Goal: Transaction & Acquisition: Purchase product/service

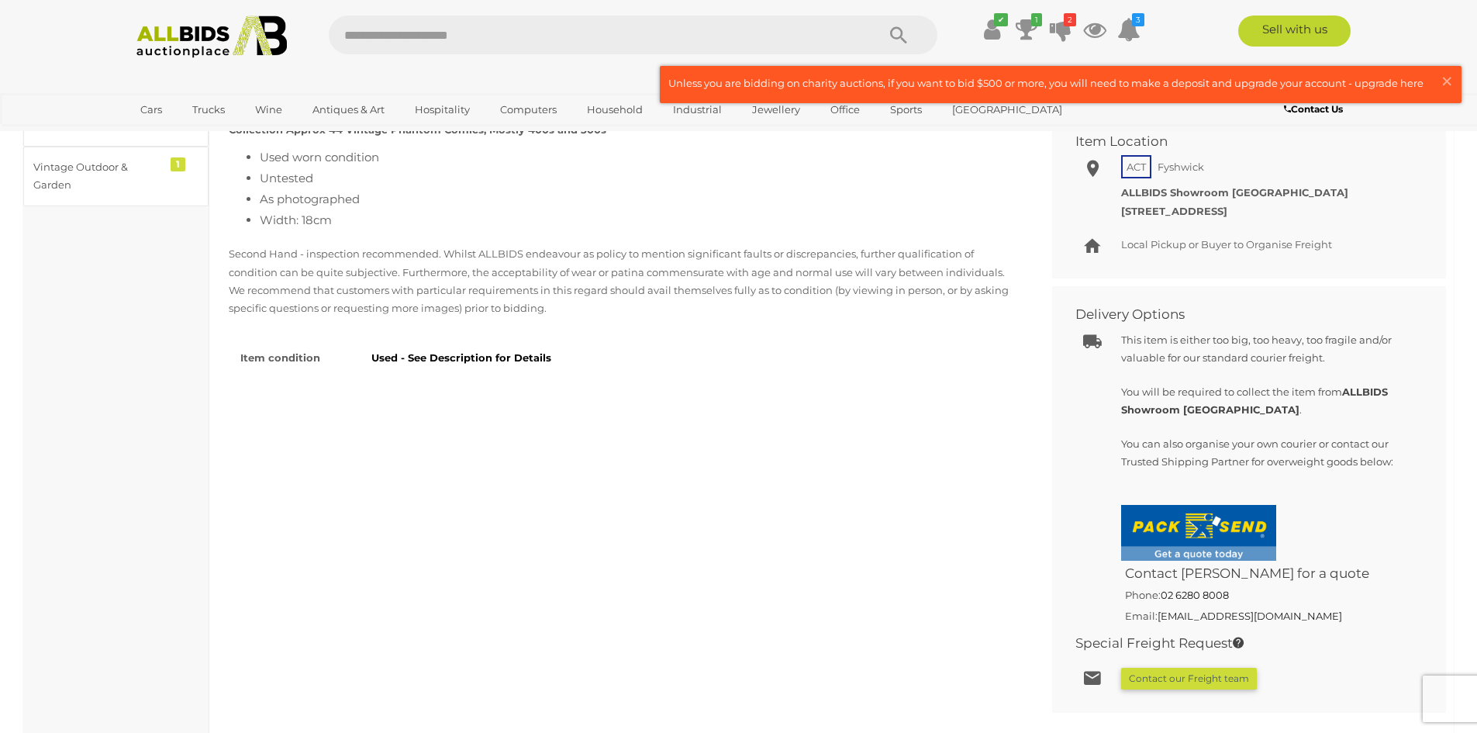
scroll to position [737, 0]
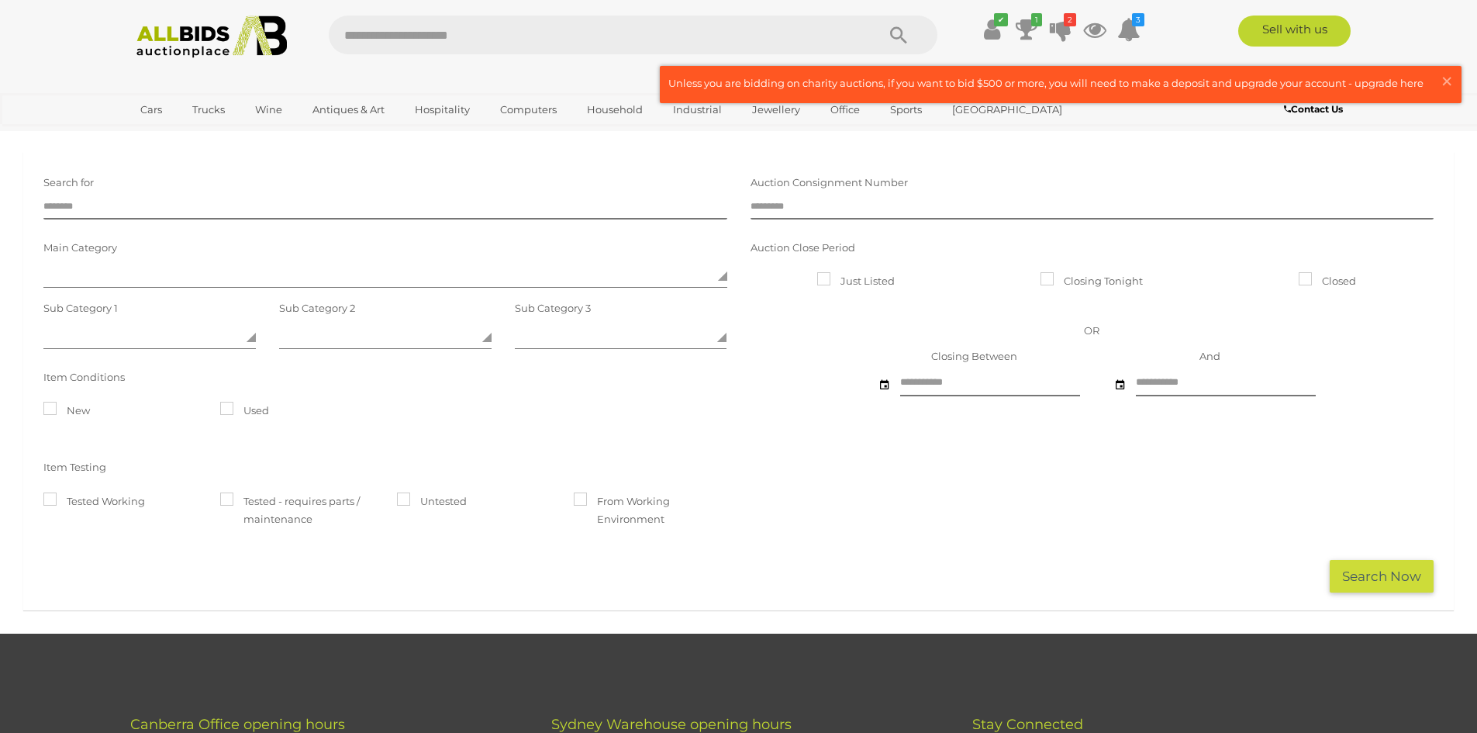
click at [396, 34] on input "text" at bounding box center [595, 35] width 532 height 39
type input "**********"
click at [900, 36] on icon "Search" at bounding box center [898, 35] width 17 height 23
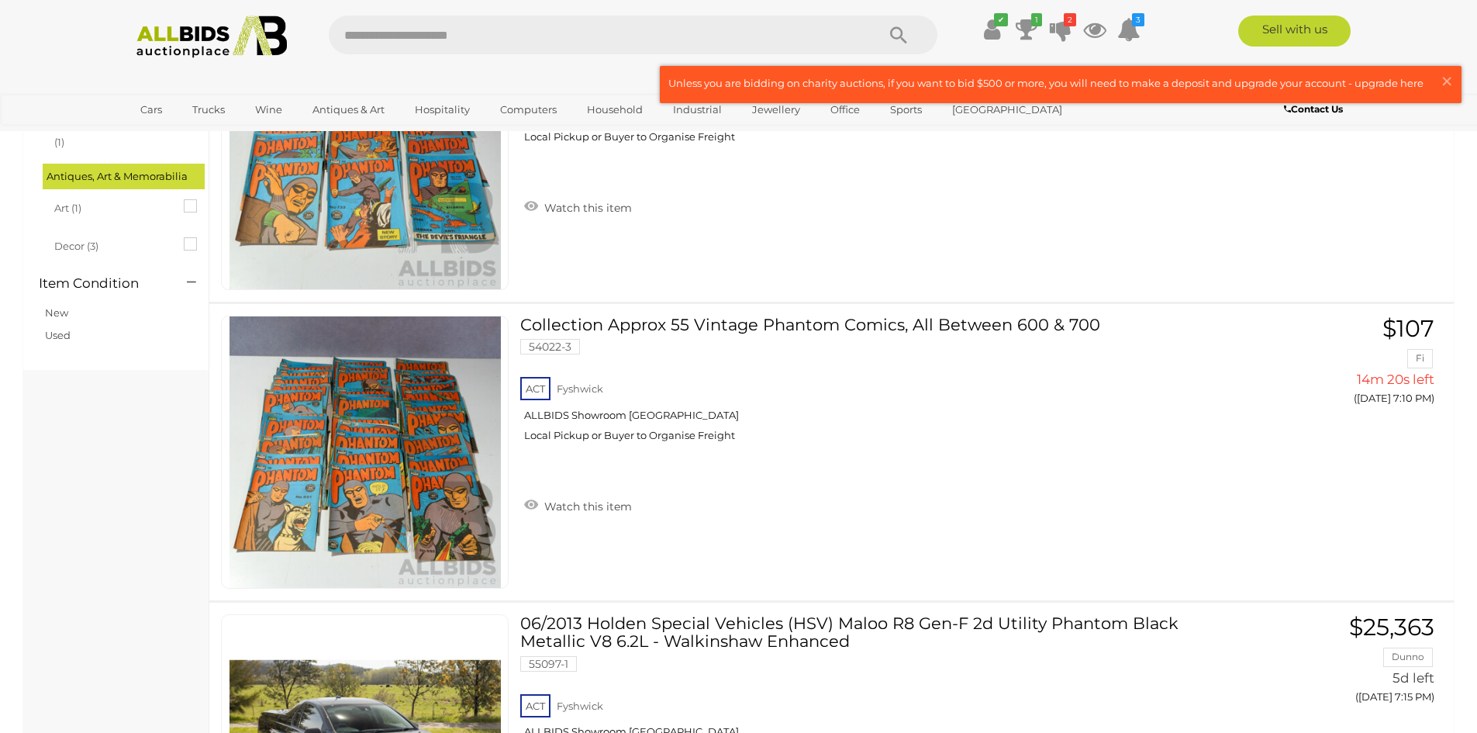
scroll to position [528, 0]
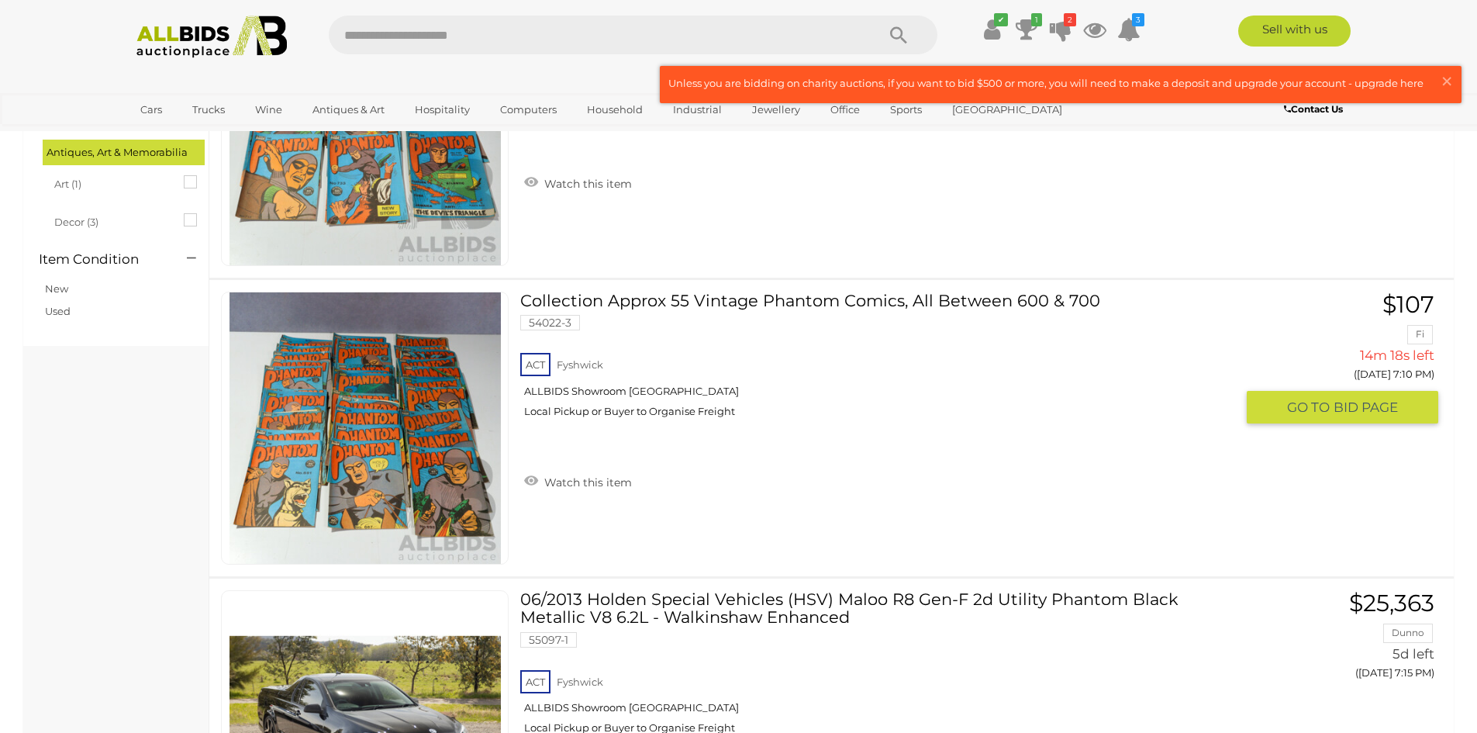
click at [836, 301] on link "Collection Approx 55 Vintage Phantom Comics, All Between 600 & 700 54022-3 ACT …" at bounding box center [883, 361] width 703 height 138
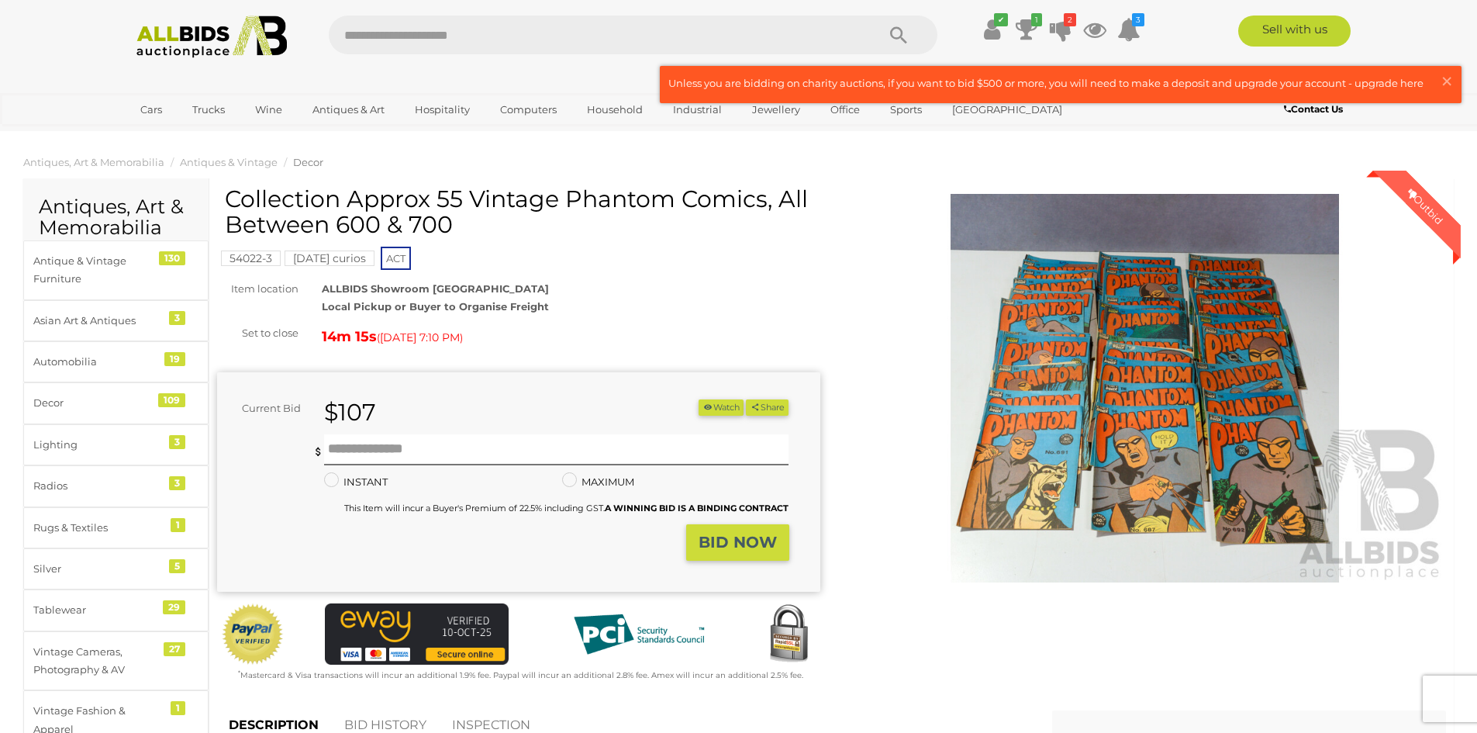
click at [1168, 414] on img at bounding box center [1145, 388] width 603 height 389
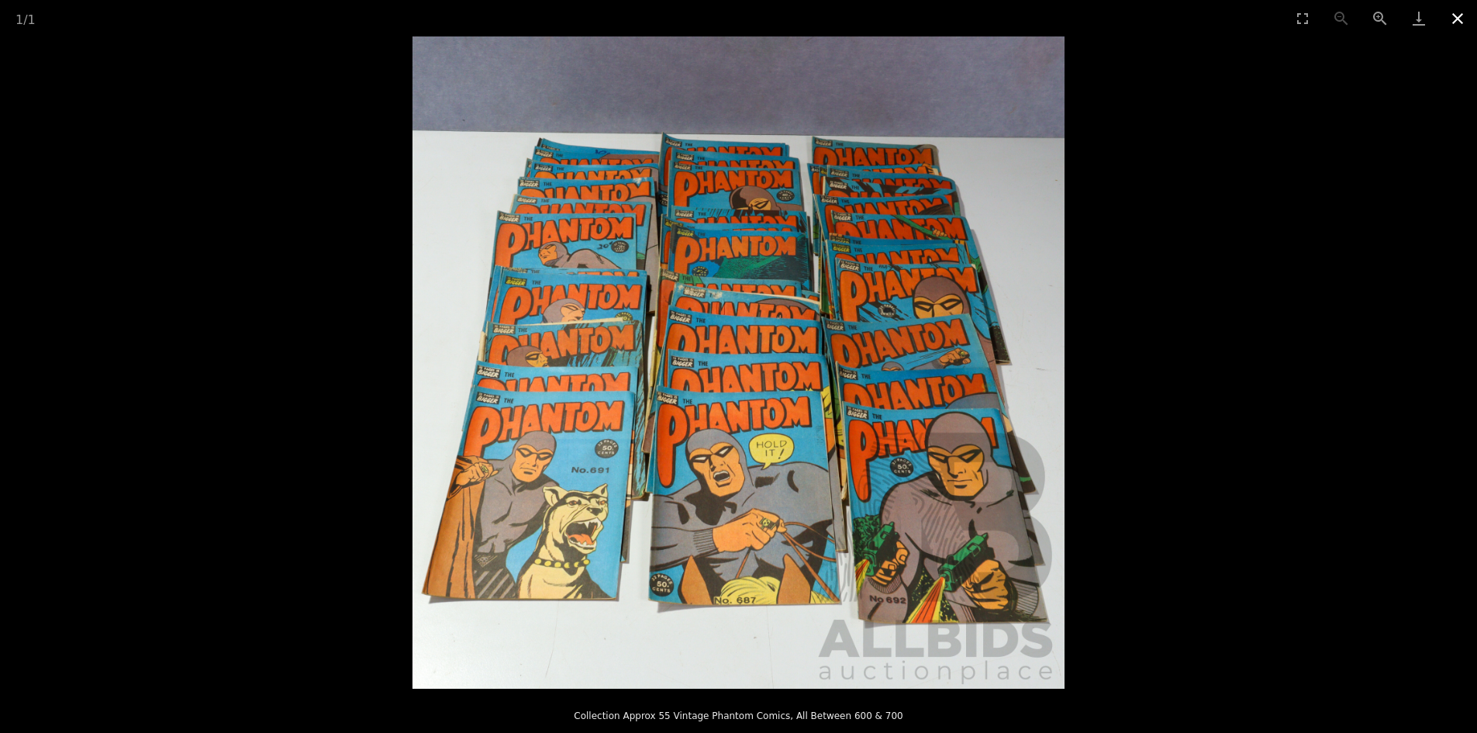
click at [1460, 25] on button "Close gallery" at bounding box center [1458, 18] width 39 height 36
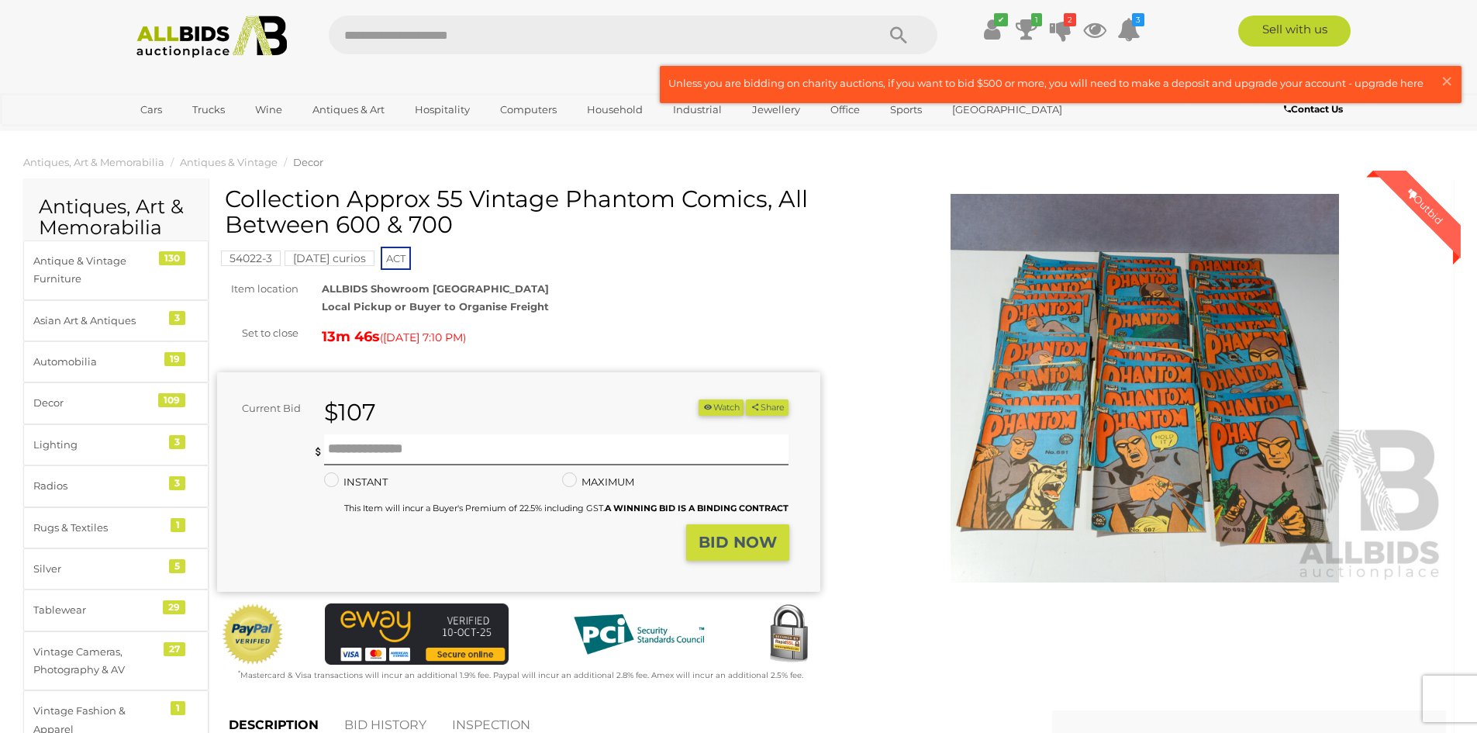
click at [427, 406] on div "$107" at bounding box center [456, 412] width 286 height 26
click at [388, 410] on div "$107" at bounding box center [456, 412] width 286 height 26
click at [748, 529] on button "BID NOW" at bounding box center [737, 542] width 103 height 36
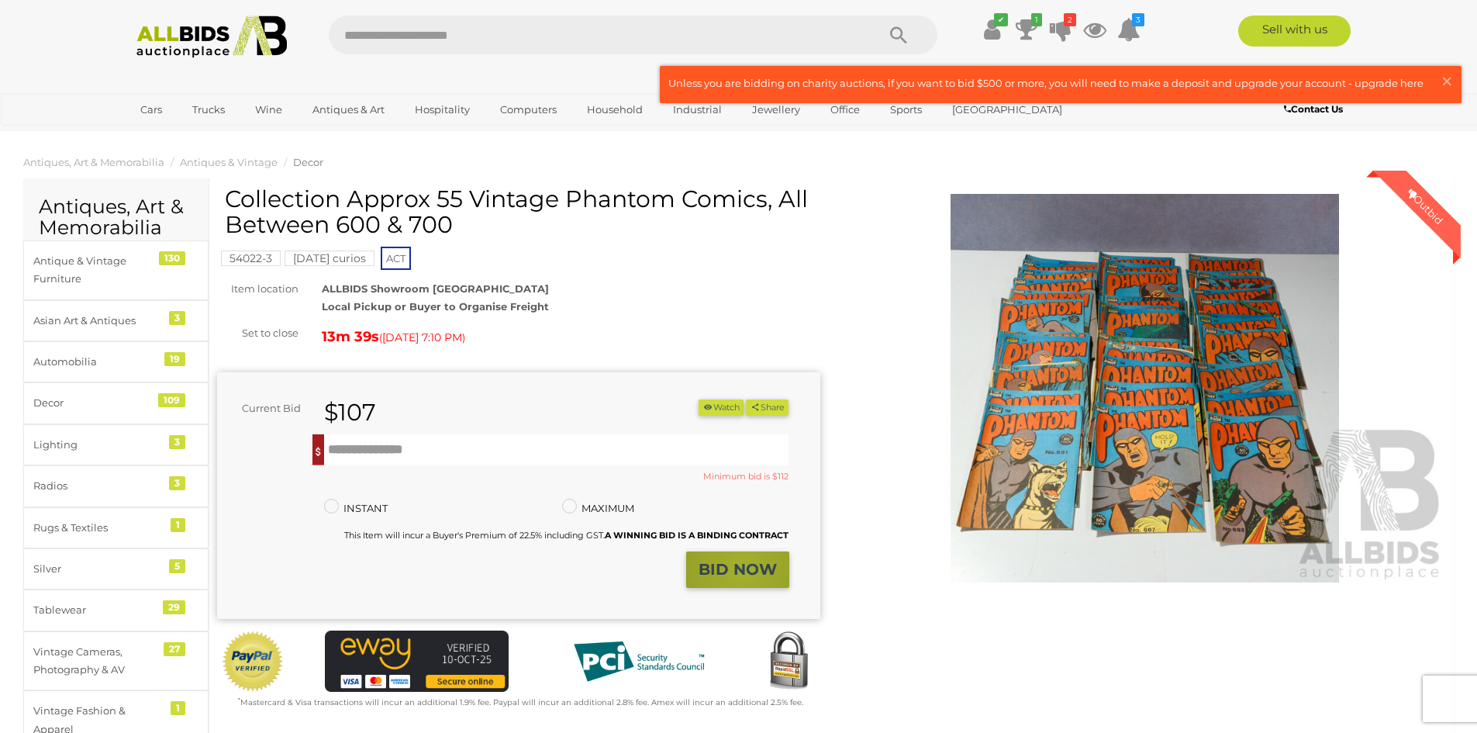
click at [743, 568] on strong "BID NOW" at bounding box center [738, 569] width 78 height 19
click at [461, 450] on input "text" at bounding box center [556, 449] width 465 height 31
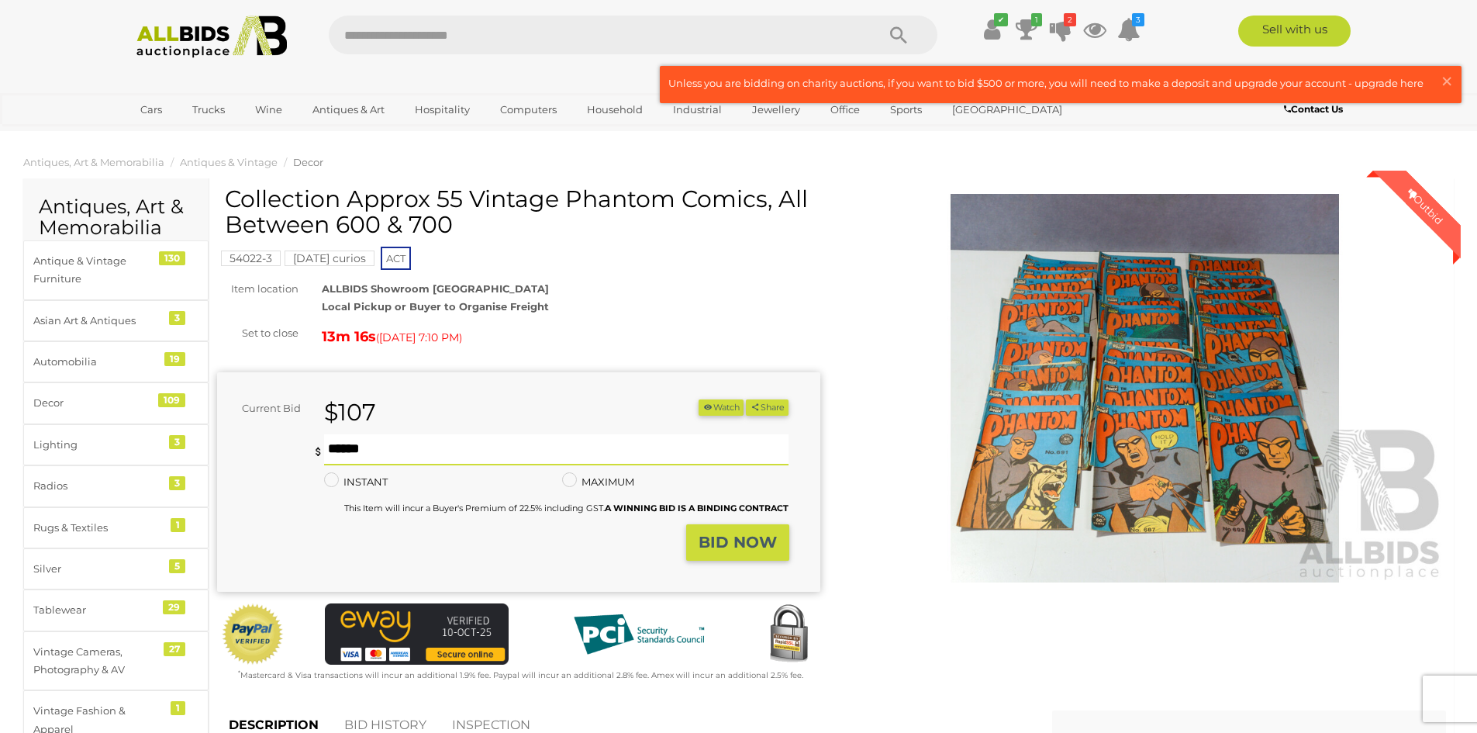
type input "***"
click at [735, 544] on strong "BID NOW" at bounding box center [738, 542] width 78 height 19
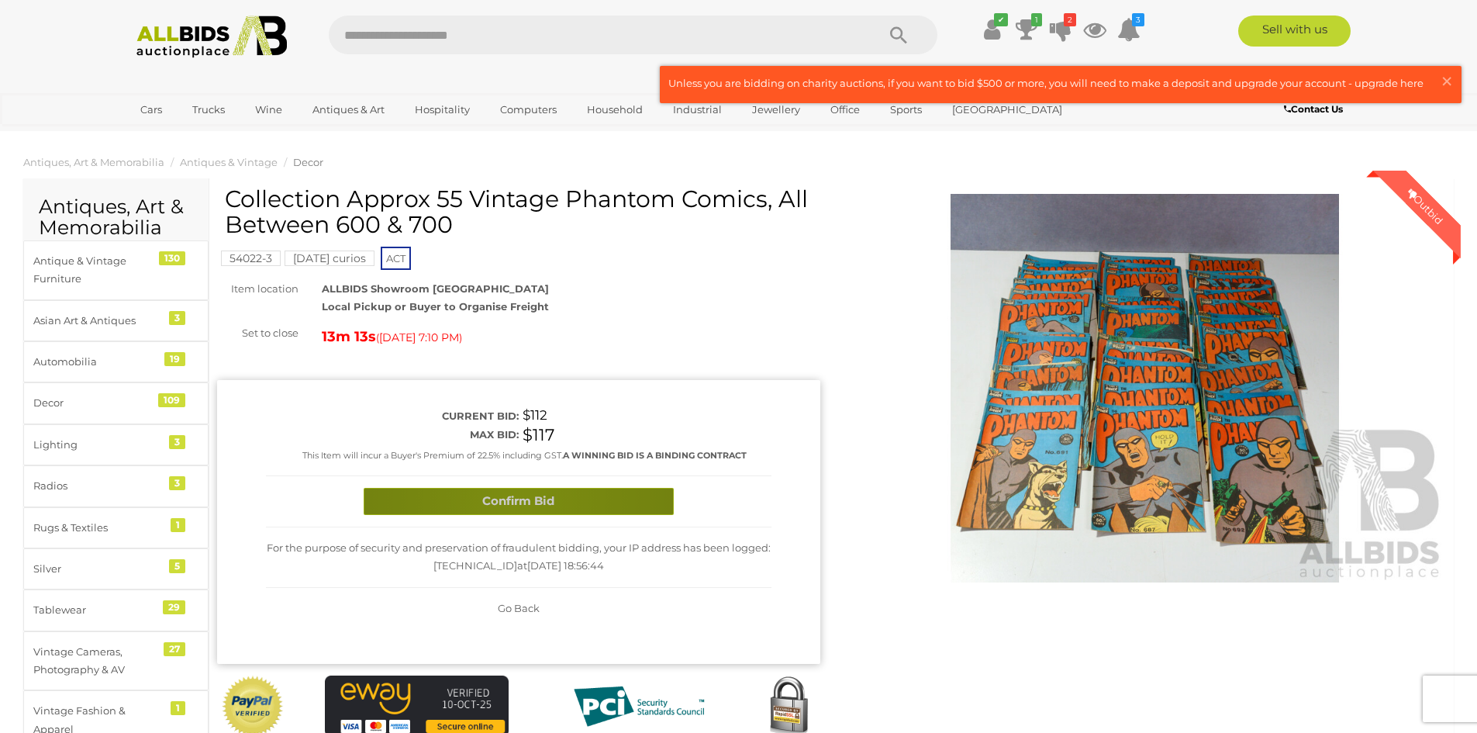
click at [513, 501] on button "Confirm Bid" at bounding box center [519, 501] width 310 height 27
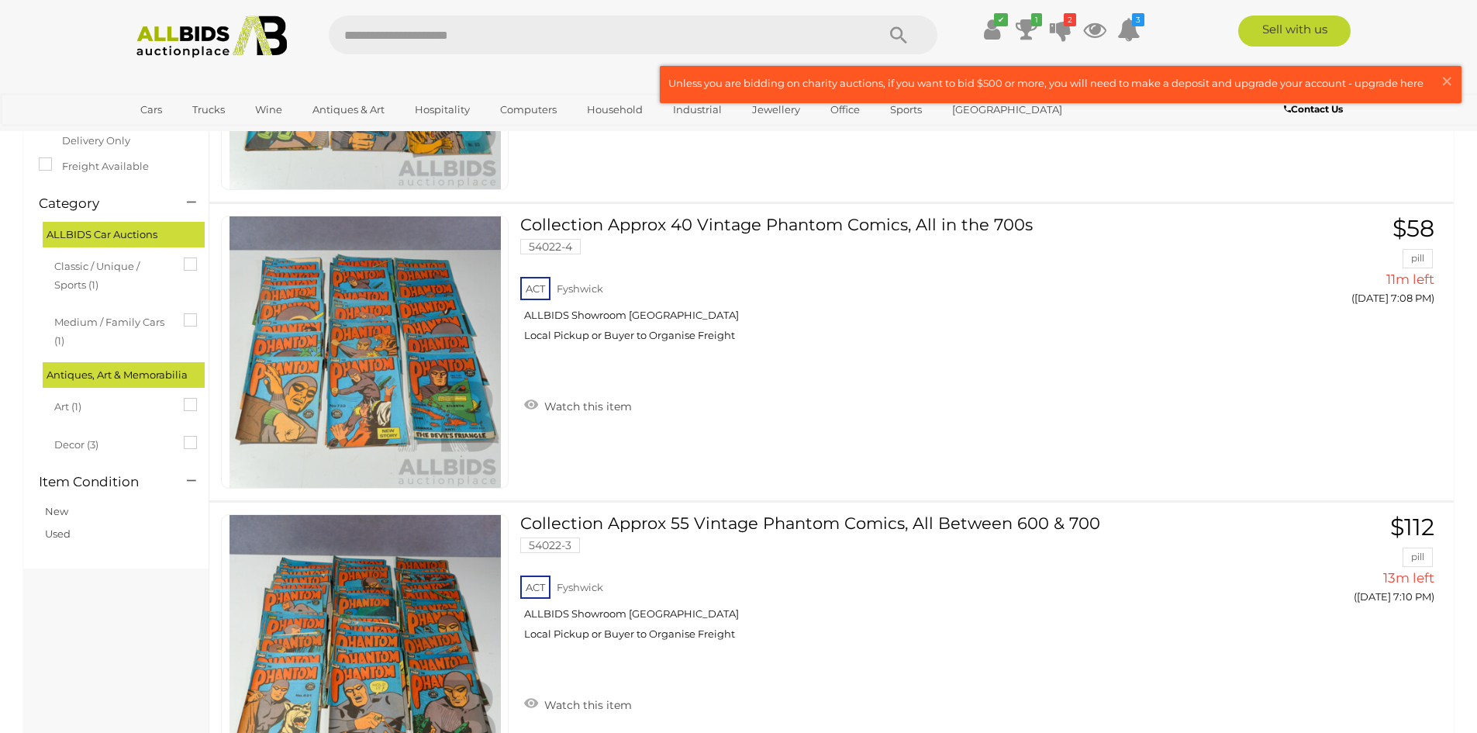
scroll to position [293, 0]
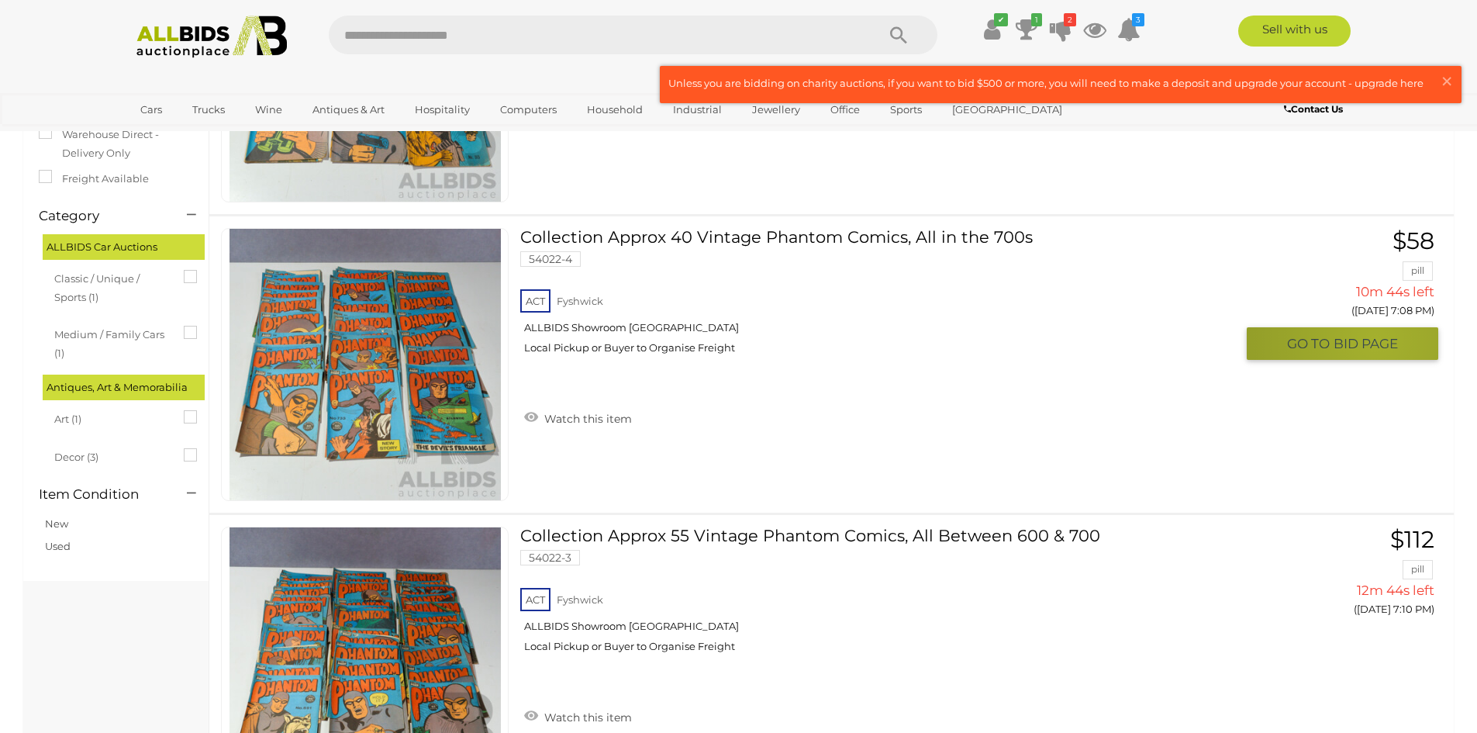
click at [1377, 340] on span "BID PAGE" at bounding box center [1366, 344] width 64 height 18
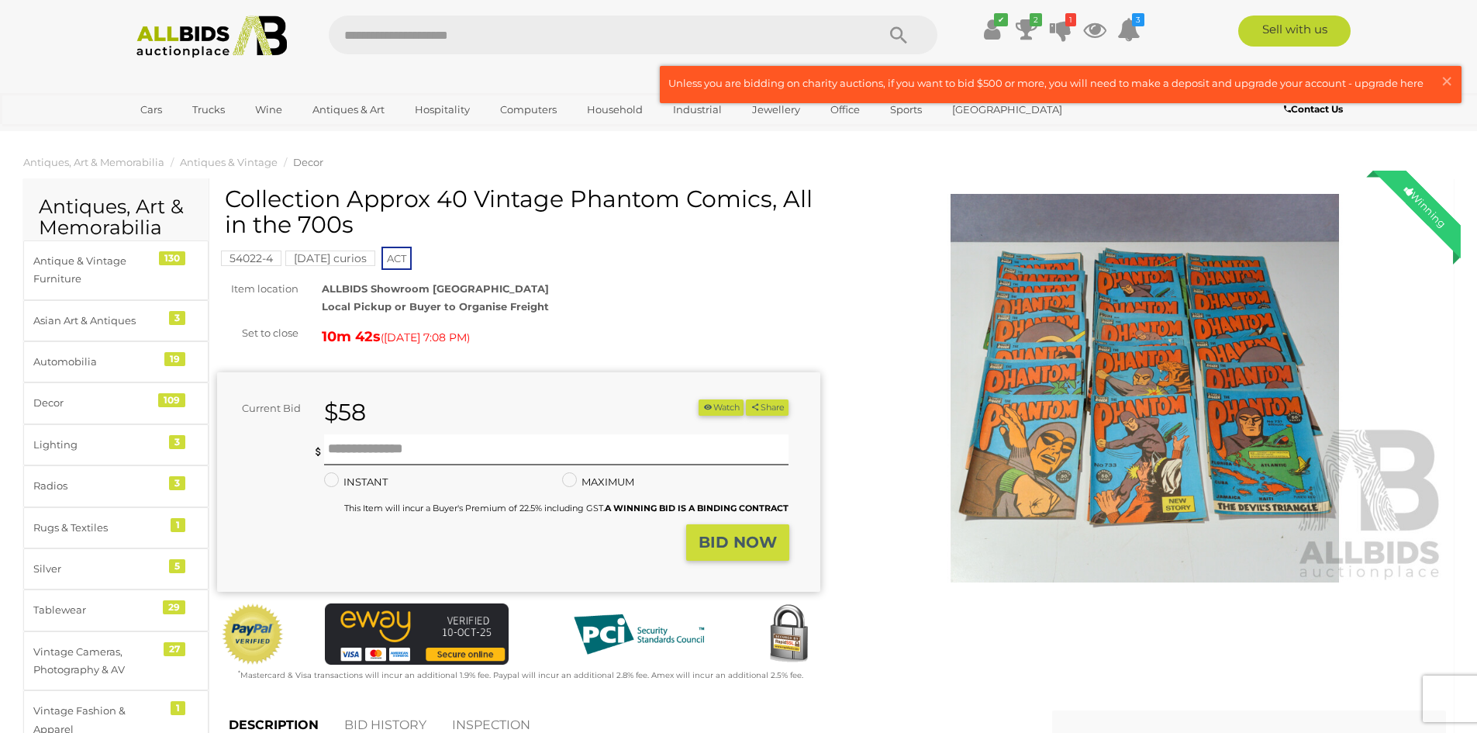
click at [419, 406] on div "$58" at bounding box center [456, 412] width 286 height 26
click at [414, 447] on input "text" at bounding box center [556, 449] width 465 height 31
type input "**"
click at [762, 537] on strong "BID NOW" at bounding box center [738, 542] width 78 height 19
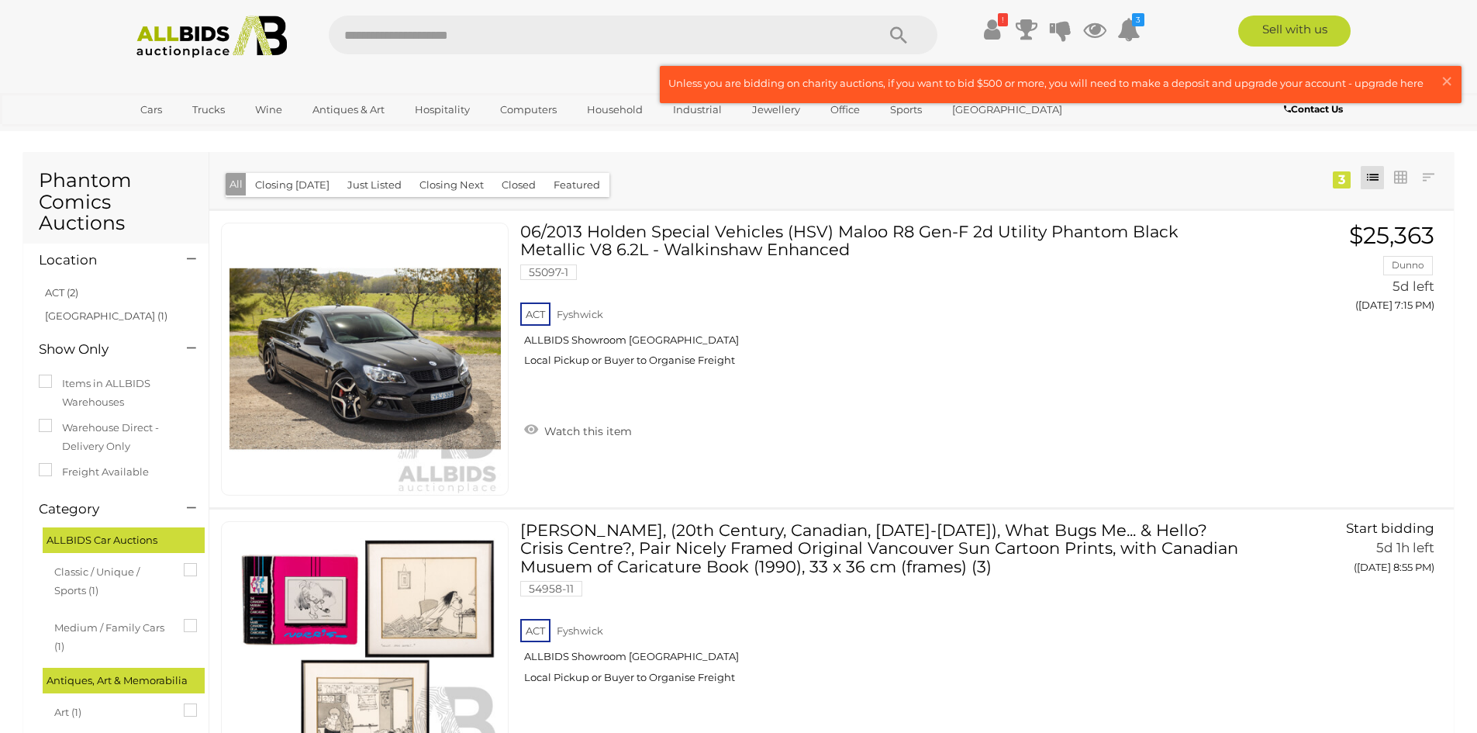
click at [520, 183] on button "Closed" at bounding box center [518, 185] width 53 height 24
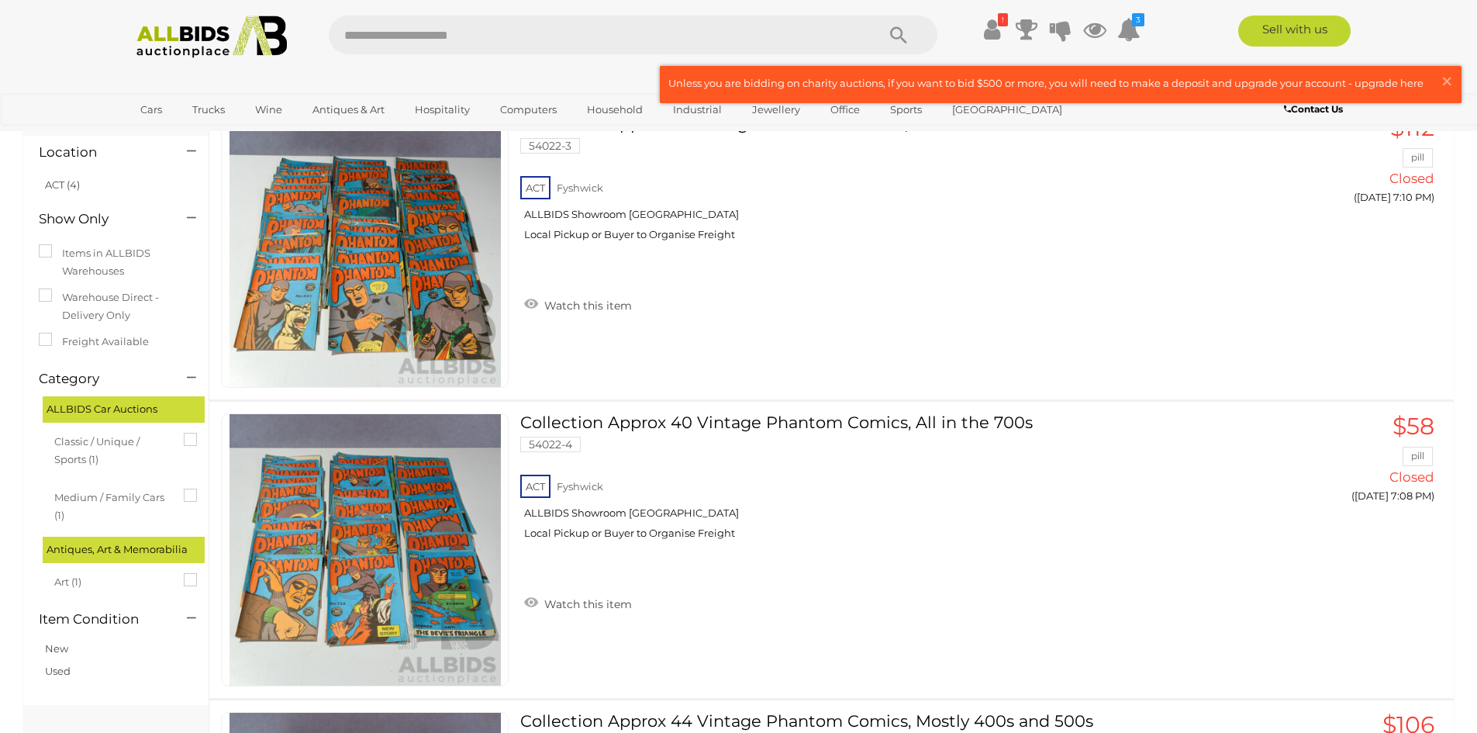
scroll to position [26, 0]
